Goal: Check status

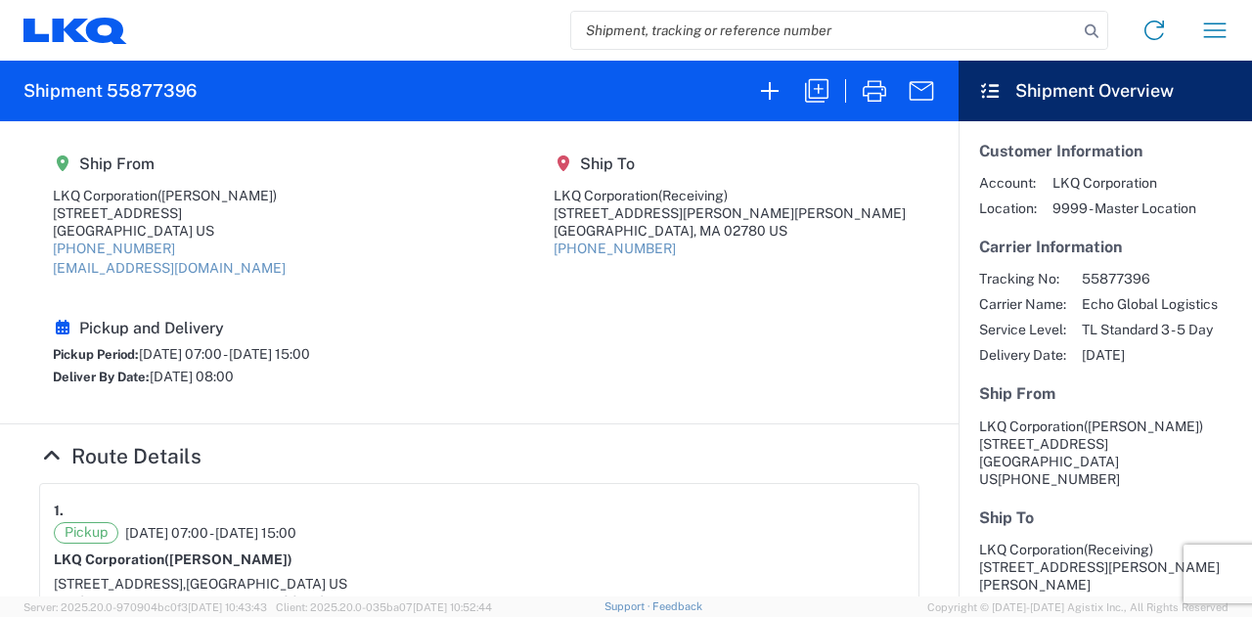
click at [772, 32] on input "search" at bounding box center [824, 30] width 507 height 37
paste input "57011737"
type input "57011737"
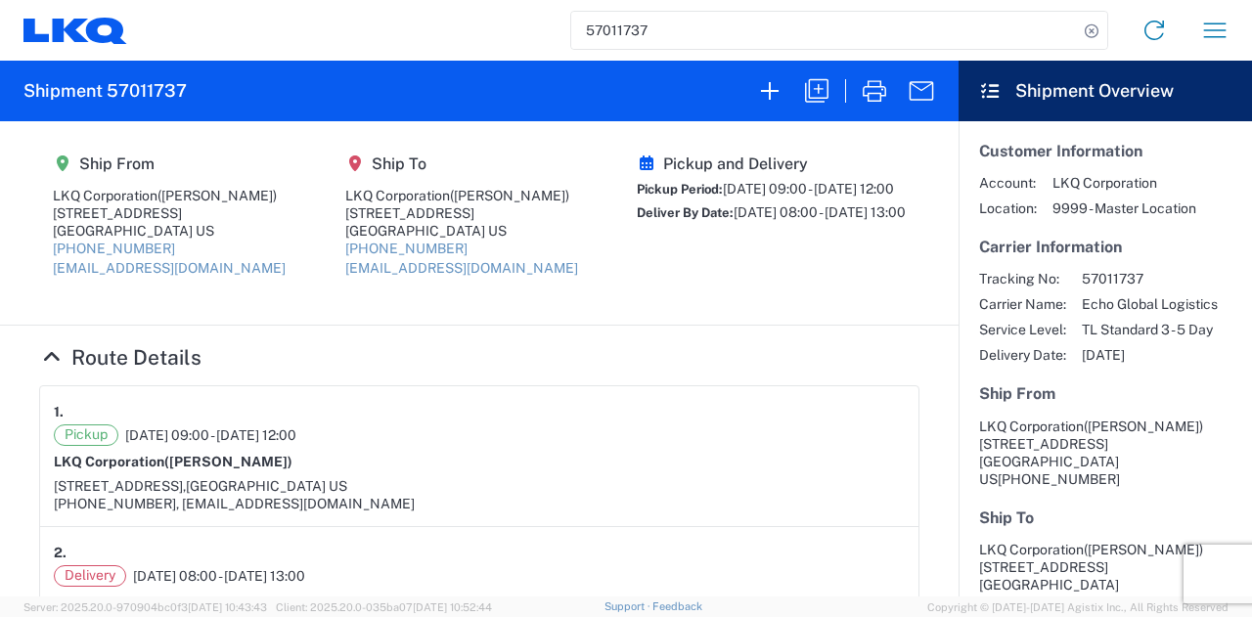
click at [620, 355] on h4 "Route Details" at bounding box center [479, 357] width 880 height 24
click at [622, 303] on agx-shipment-main-routing-info "Ship From LKQ Corporation ([PERSON_NAME]) [STREET_ADDRESS][PERSON_NAME] [PHONE_…" at bounding box center [479, 223] width 880 height 164
click at [637, 289] on div "Pickup and Delivery Pickup Period: [DATE] 09:00 - [DATE] 12:00 Deliver By Date:…" at bounding box center [771, 223] width 269 height 137
click at [637, 291] on div "Pickup and Delivery Pickup Period: [DATE] 09:00 - [DATE] 12:00 Deliver By Date:…" at bounding box center [771, 223] width 269 height 137
